Goal: Information Seeking & Learning: Understand process/instructions

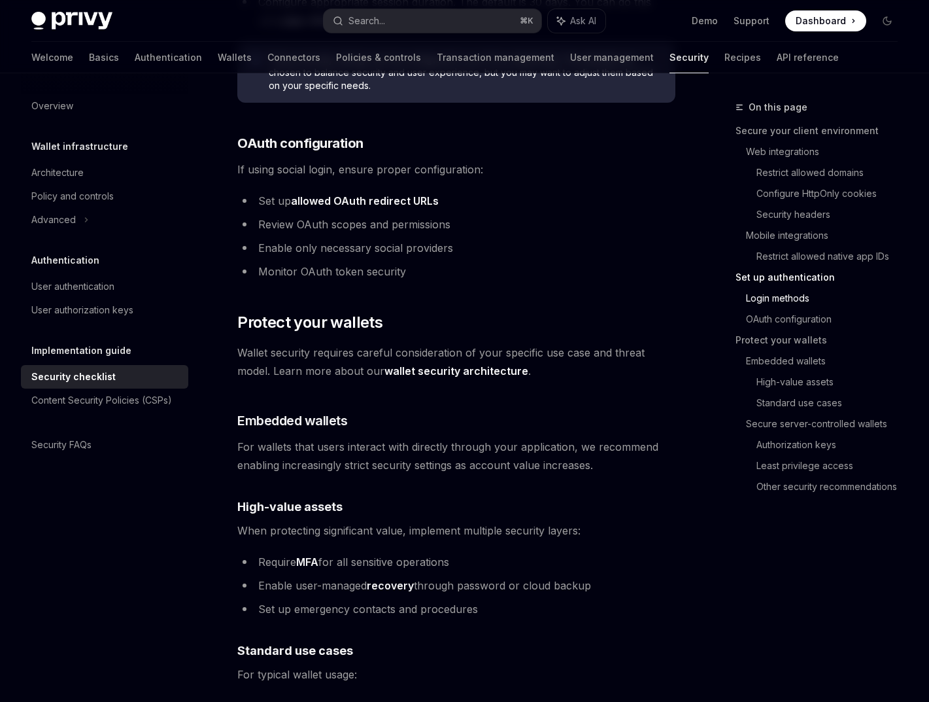
scroll to position [1447, 0]
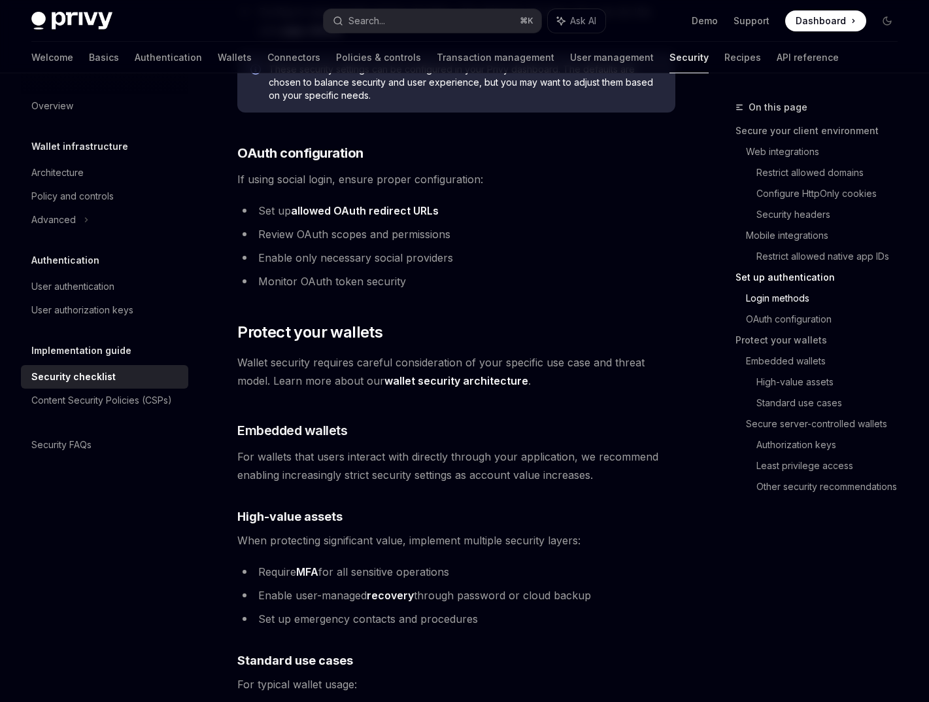
click at [393, 213] on link "allowed OAuth redirect URLs" at bounding box center [365, 211] width 148 height 14
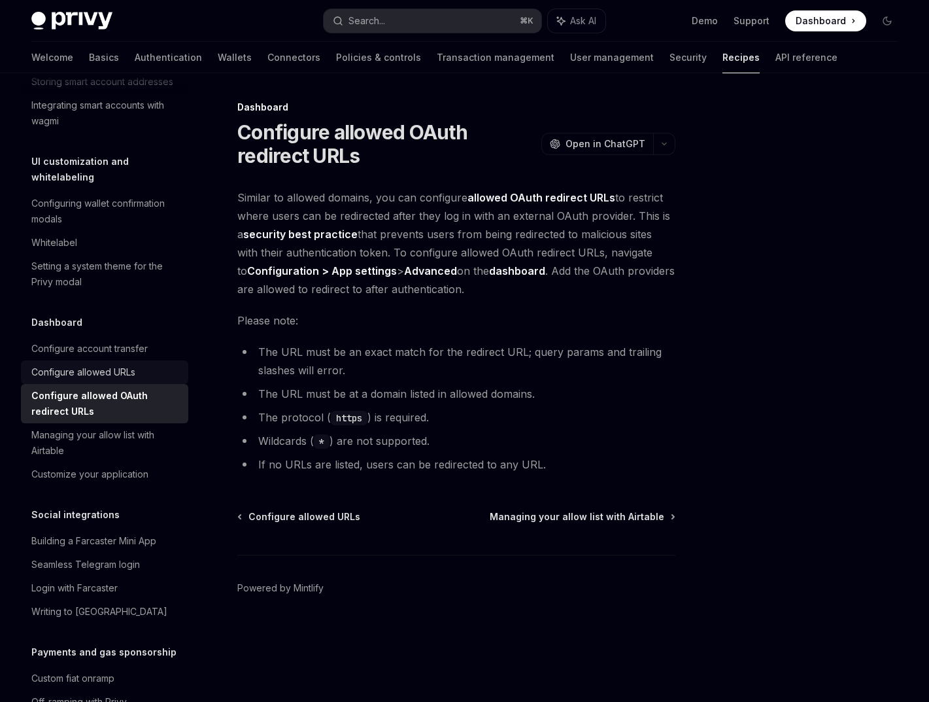
click at [104, 364] on div "Configure allowed URLs" at bounding box center [83, 372] width 104 height 16
type textarea "*"
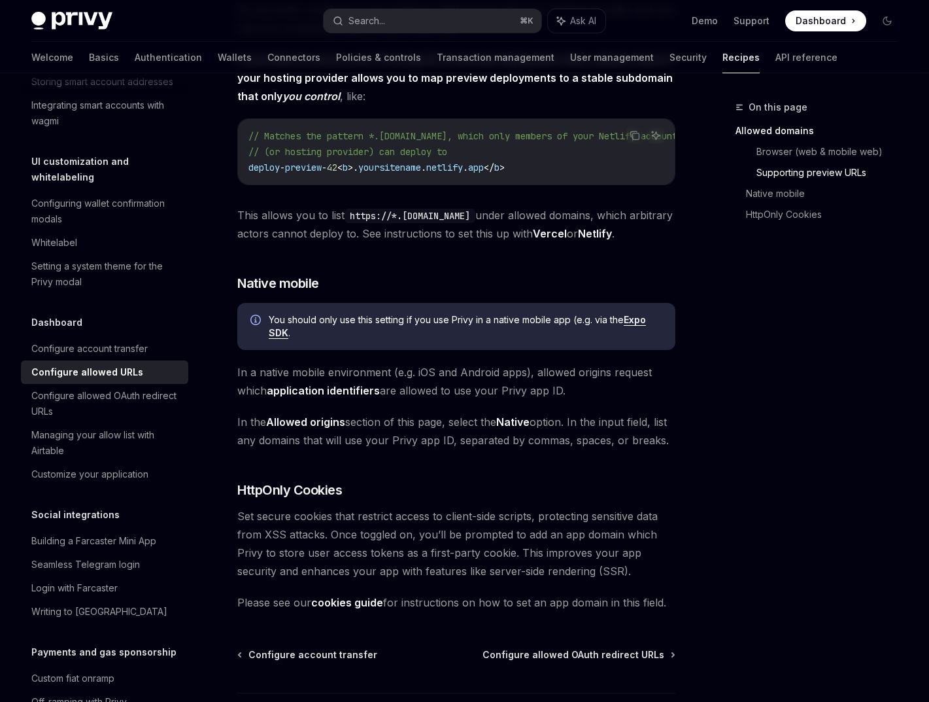
scroll to position [1318, 0]
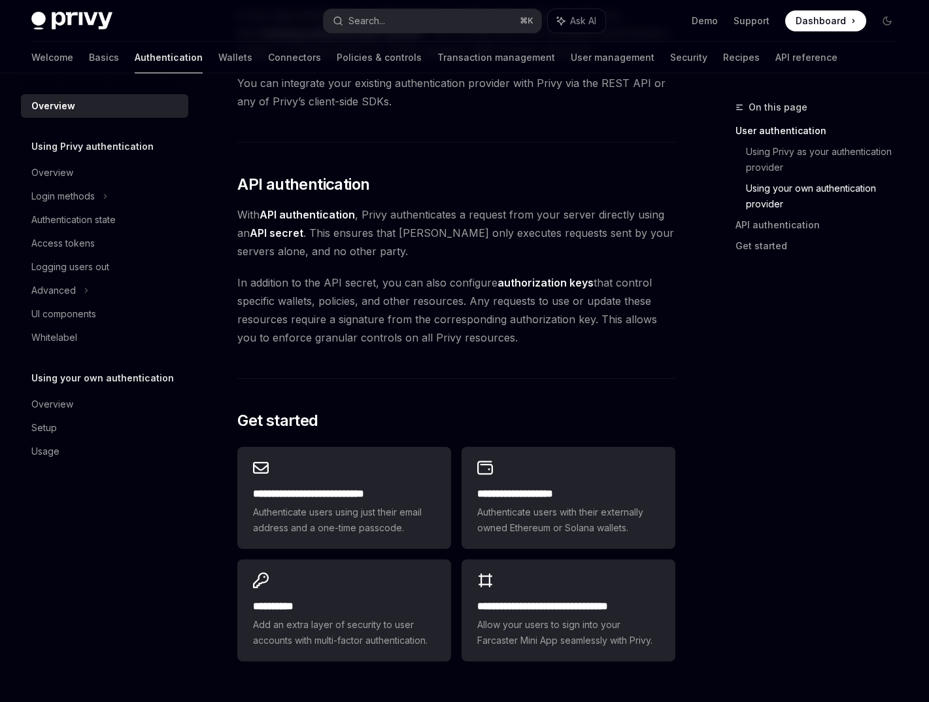
scroll to position [802, 0]
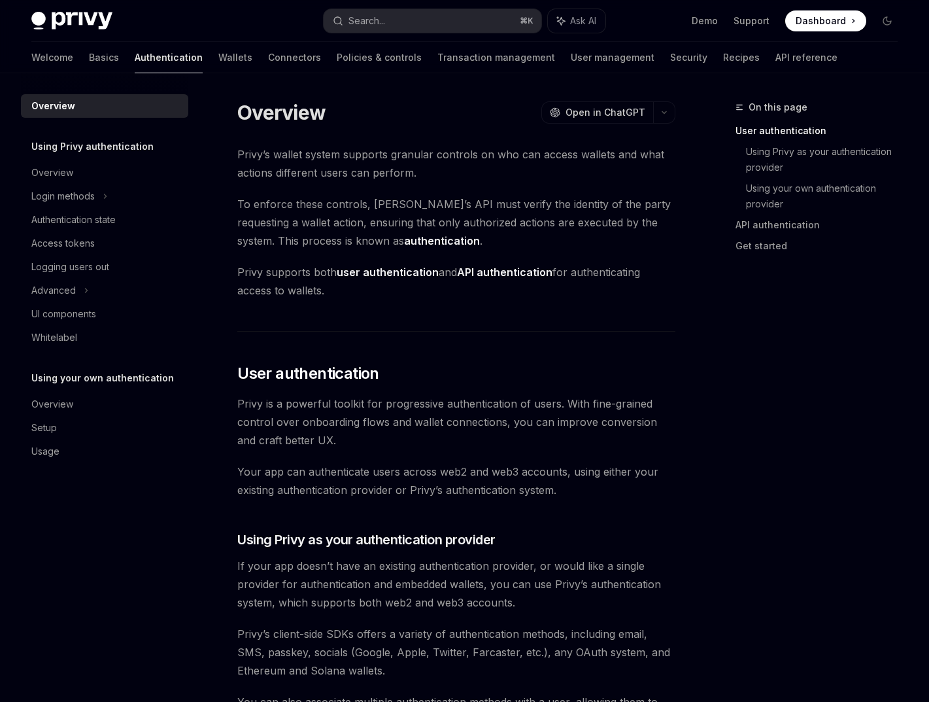
scroll to position [297, 0]
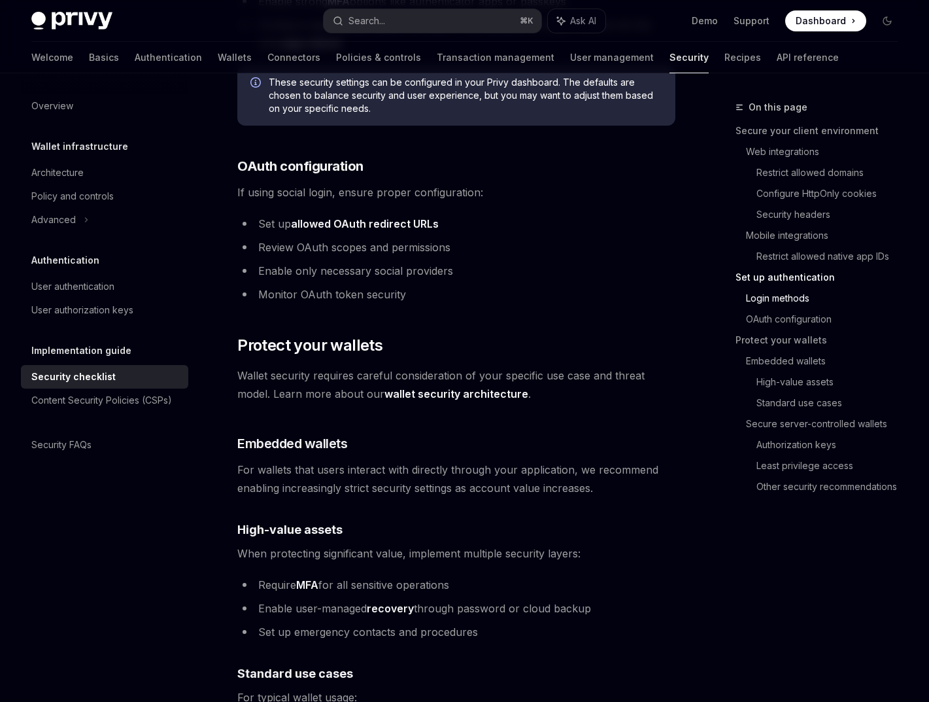
scroll to position [1436, 0]
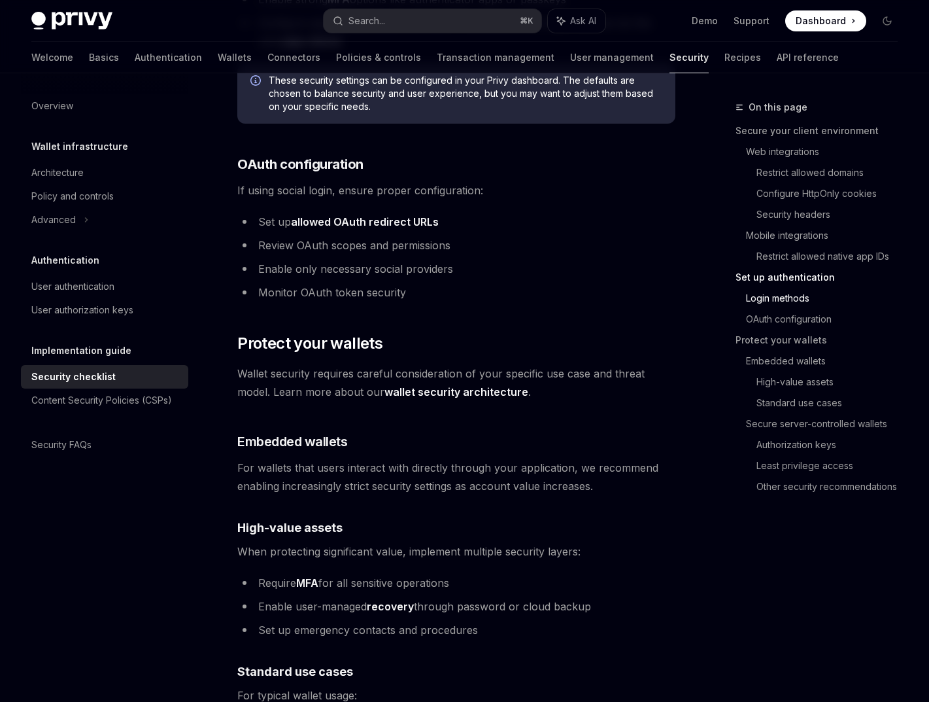
click at [311, 222] on link "allowed OAuth redirect URLs" at bounding box center [365, 222] width 148 height 14
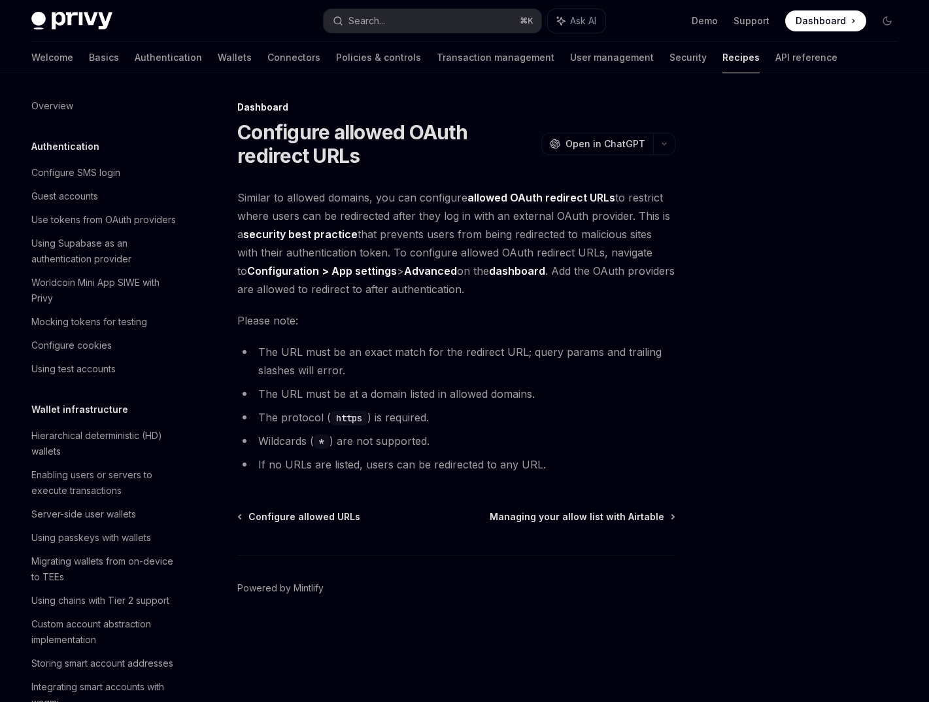
scroll to position [581, 0]
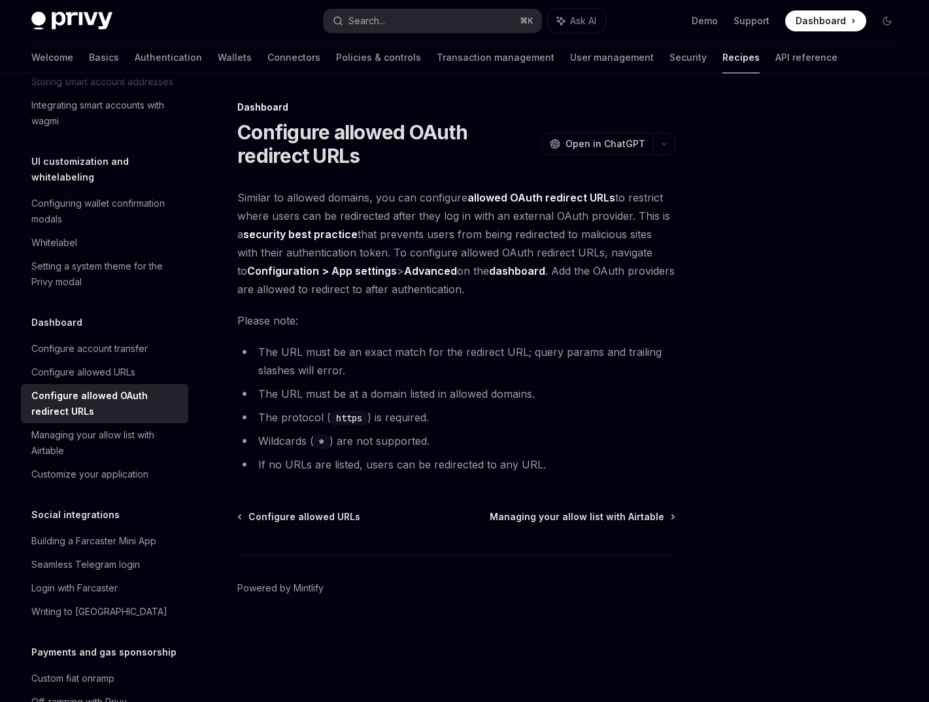
type textarea "*"
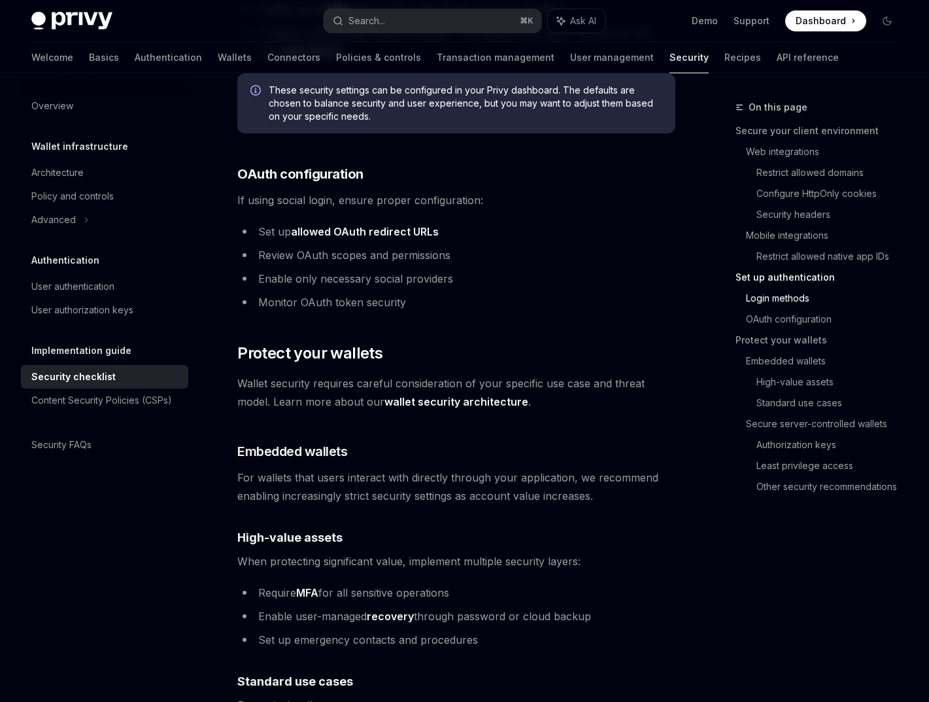
scroll to position [1436, 0]
